Goal: Navigation & Orientation: Find specific page/section

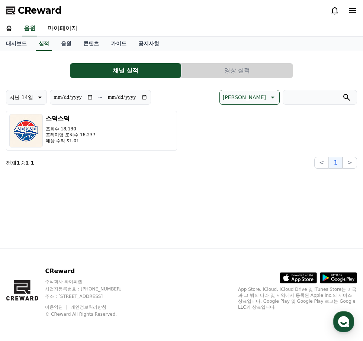
click at [244, 74] on button "영상 실적" at bounding box center [236, 70] width 111 height 15
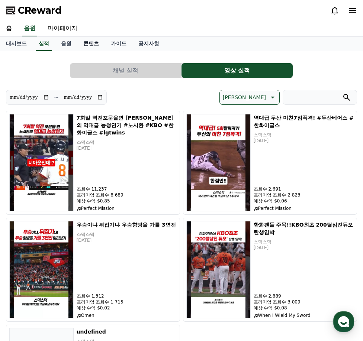
click at [88, 42] on link "콘텐츠" at bounding box center [90, 44] width 27 height 14
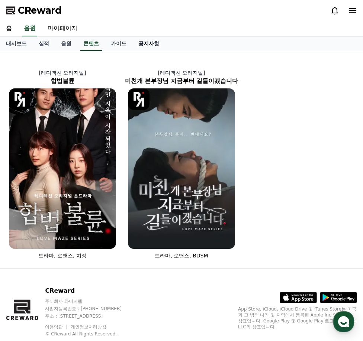
click at [136, 42] on link "공지사항" at bounding box center [148, 44] width 33 height 14
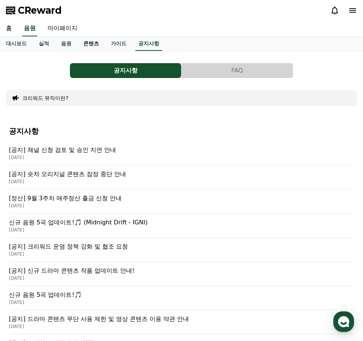
click at [78, 42] on link "콘텐츠" at bounding box center [90, 44] width 27 height 14
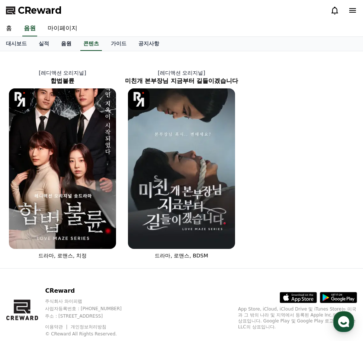
click at [72, 42] on link "음원" at bounding box center [66, 44] width 22 height 14
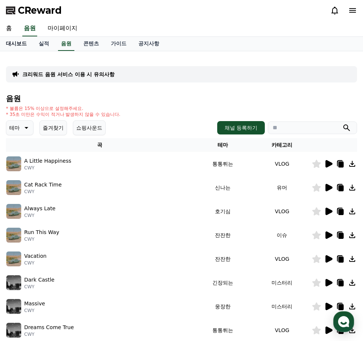
click at [14, 45] on link "대시보드" at bounding box center [16, 44] width 33 height 14
